Goal: Task Accomplishment & Management: Use online tool/utility

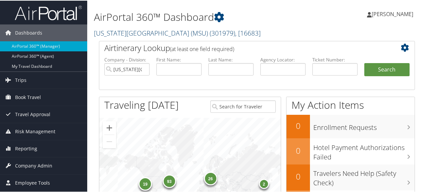
click at [131, 32] on link "Michigan State University (MSU) ( 301979 ) , [ 16683 ]" at bounding box center [177, 32] width 167 height 9
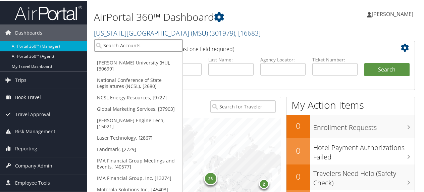
click at [128, 45] on input "search" at bounding box center [138, 45] width 88 height 12
type input "university of colorado"
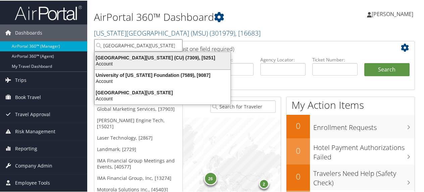
click at [138, 57] on div "University of Colorado (CU) (7309), [5251]" at bounding box center [163, 57] width 144 height 6
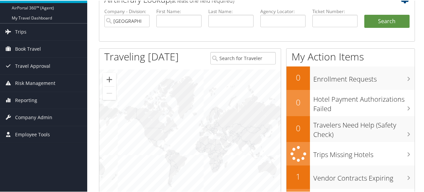
scroll to position [53, 0]
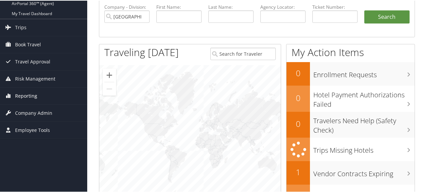
click at [28, 93] on span "Reporting" at bounding box center [26, 95] width 22 height 17
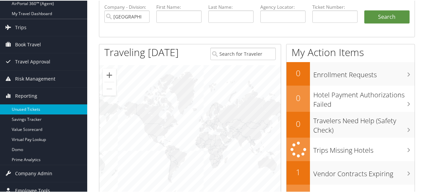
click at [29, 107] on link "Unused Tickets" at bounding box center [43, 109] width 87 height 10
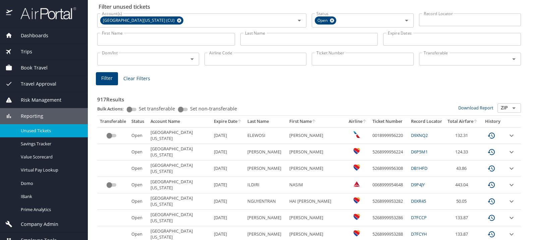
scroll to position [27, 0]
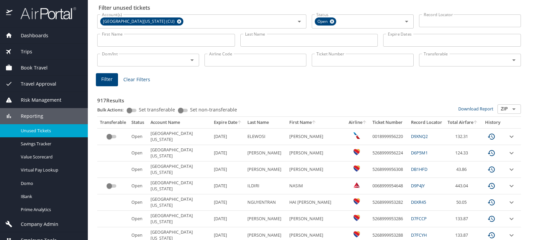
click at [238, 122] on icon "sort" at bounding box center [240, 122] width 4 height 4
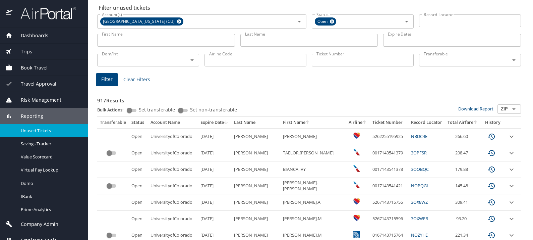
click at [473, 121] on icon "sort" at bounding box center [475, 121] width 5 height 5
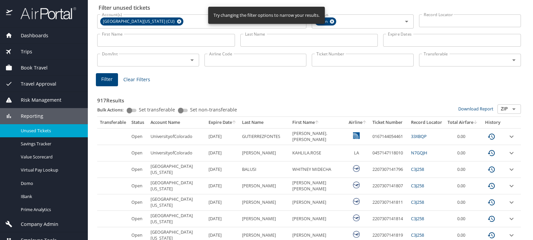
click at [473, 121] on icon "sort" at bounding box center [475, 121] width 5 height 5
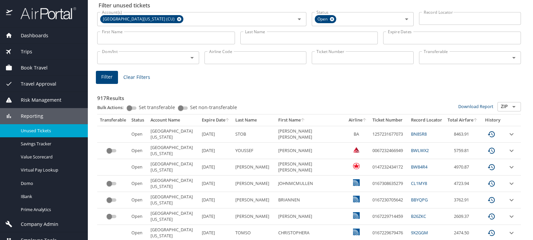
scroll to position [0, 0]
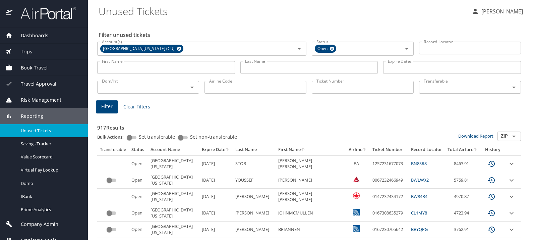
click at [462, 135] on link "Download Report" at bounding box center [475, 136] width 35 height 6
